Goal: Task Accomplishment & Management: Complete application form

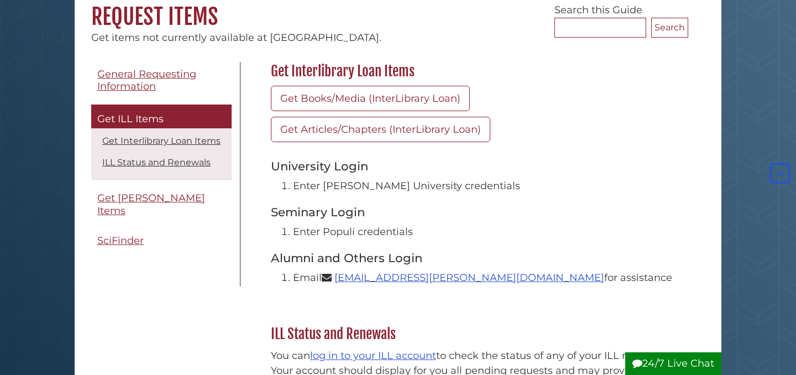
scroll to position [105, 0]
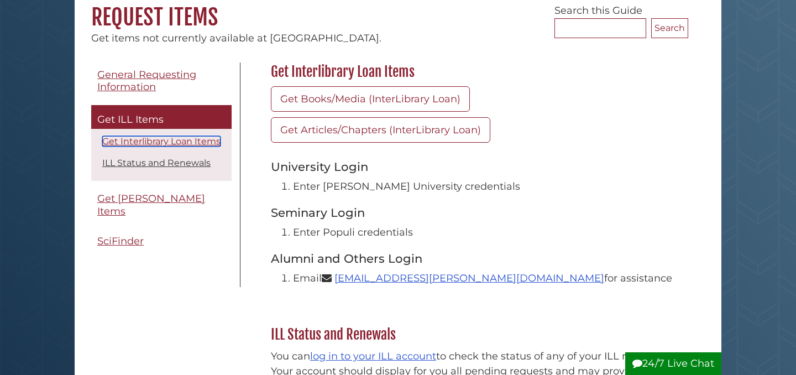
click at [166, 141] on link "Get Interlibrary Loan Items" at bounding box center [161, 141] width 118 height 10
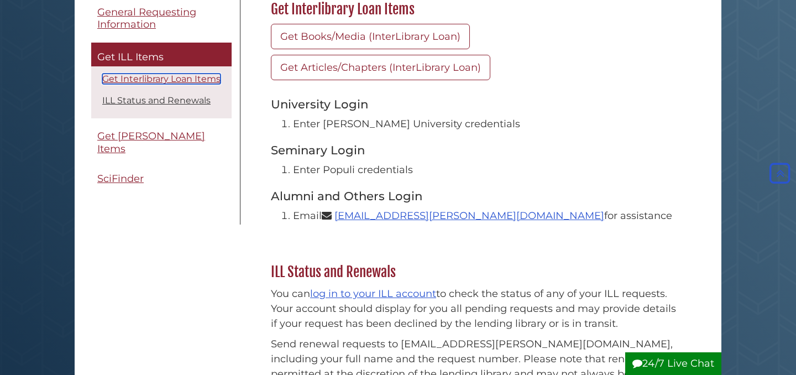
click at [169, 80] on link "Get Interlibrary Loan Items" at bounding box center [161, 79] width 118 height 10
click at [182, 80] on link "Get Interlibrary Loan Items" at bounding box center [161, 79] width 118 height 10
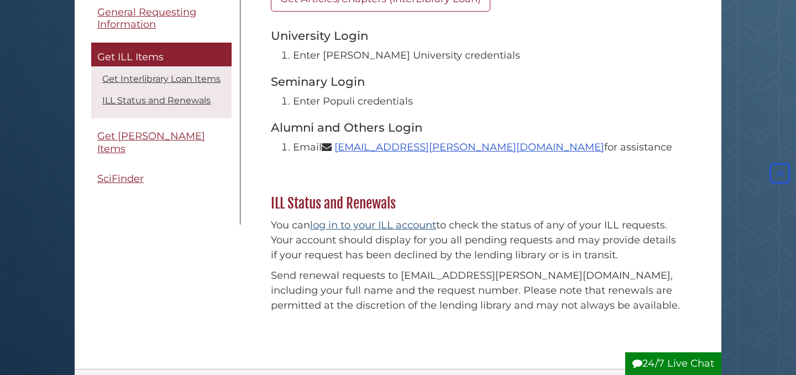
scroll to position [233, 0]
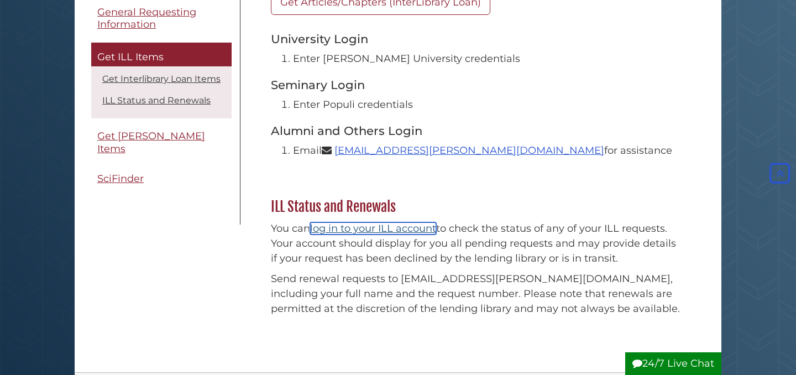
click at [363, 227] on link "log in to your ILL account" at bounding box center [373, 228] width 126 height 12
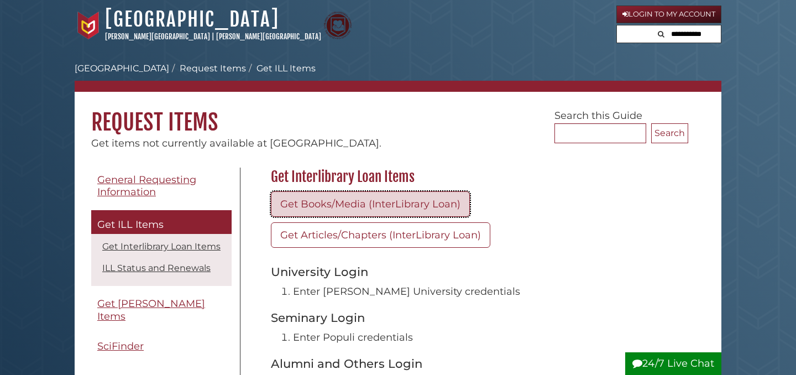
click at [401, 202] on link "Get Books/Media (InterLibrary Loan)" at bounding box center [370, 203] width 199 height 25
